Goal: Task Accomplishment & Management: Use online tool/utility

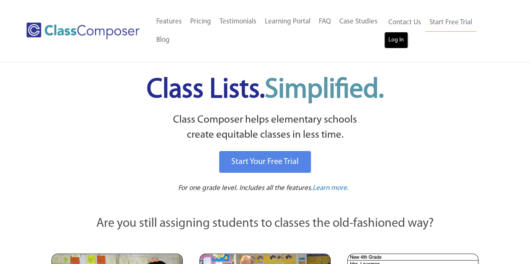
click at [392, 42] on link "Log In" at bounding box center [396, 40] width 24 height 17
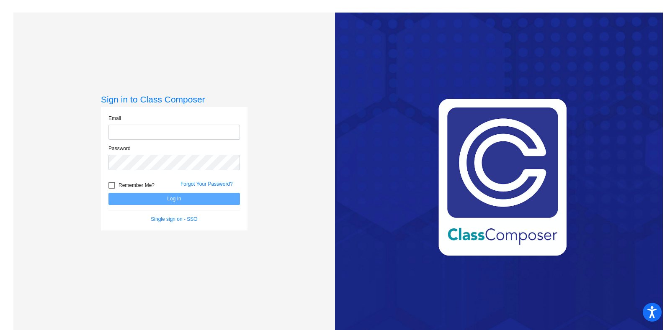
type input "emily.schechter@lcps.org"
click at [192, 196] on button "Log In" at bounding box center [174, 199] width 132 height 12
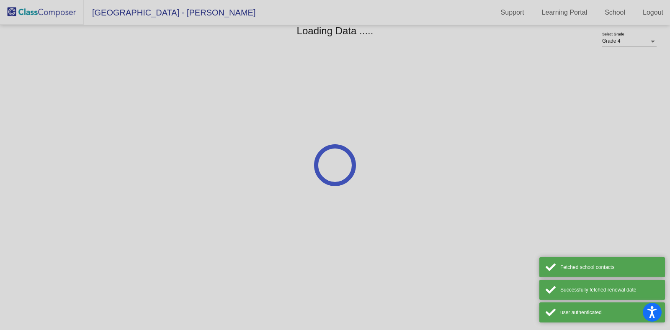
drag, startPoint x: 576, startPoint y: 1, endPoint x: 438, endPoint y: 13, distance: 139.1
click at [438, 13] on div at bounding box center [335, 165] width 670 height 330
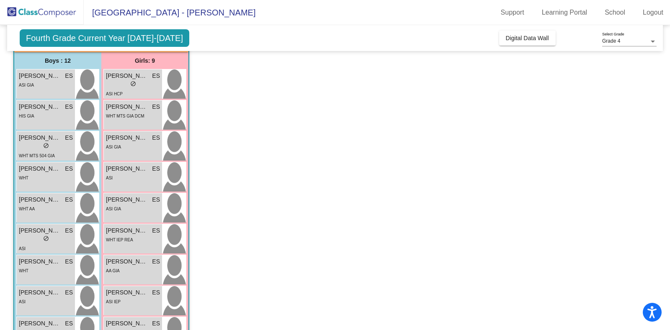
scroll to position [64, 0]
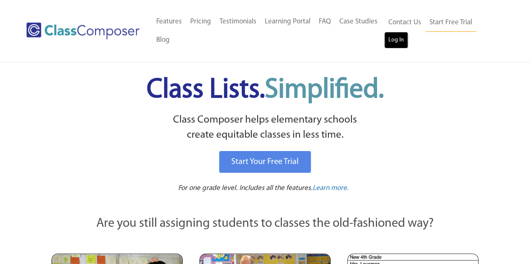
click at [391, 45] on link "Log In" at bounding box center [396, 40] width 24 height 17
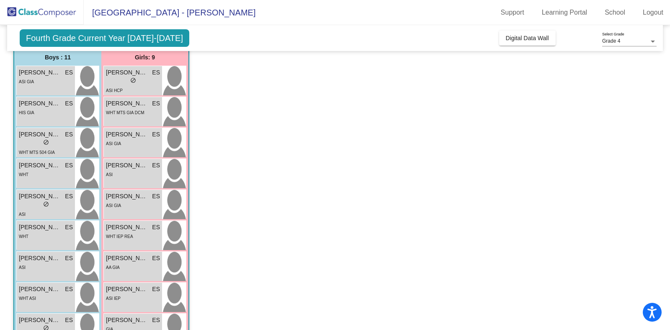
scroll to position [72, 0]
